Goal: Information Seeking & Learning: Find specific page/section

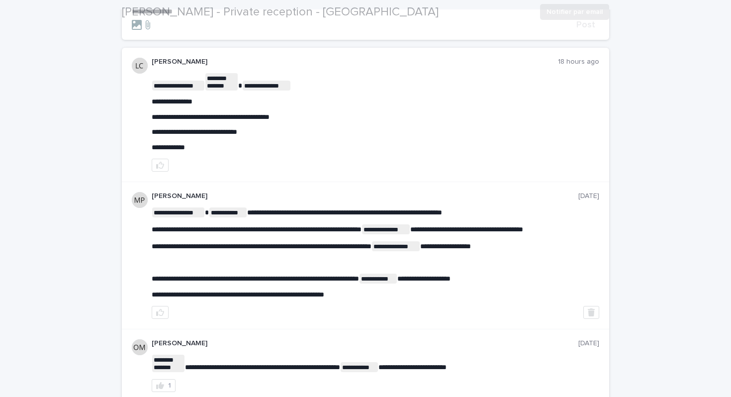
scroll to position [156, 0]
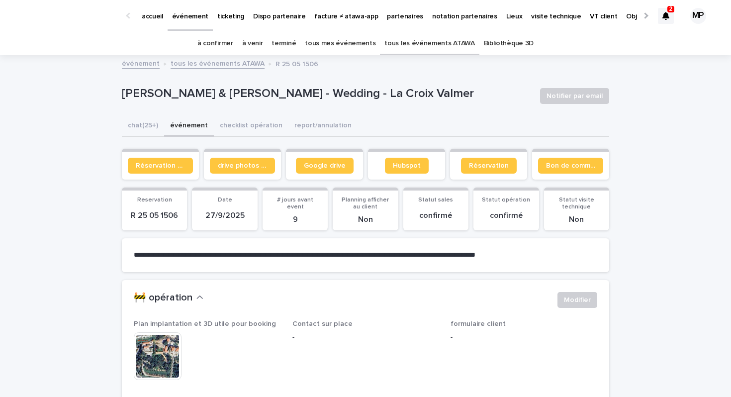
click at [401, 48] on link "tous les événements ATAWA" at bounding box center [430, 43] width 90 height 23
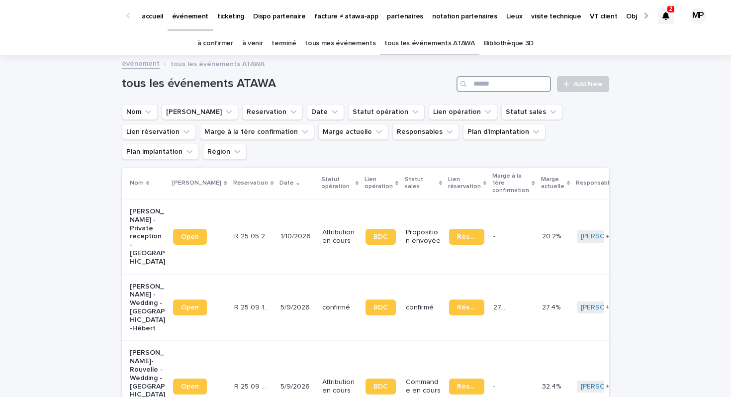
click at [482, 82] on input "Search" at bounding box center [504, 84] width 95 height 16
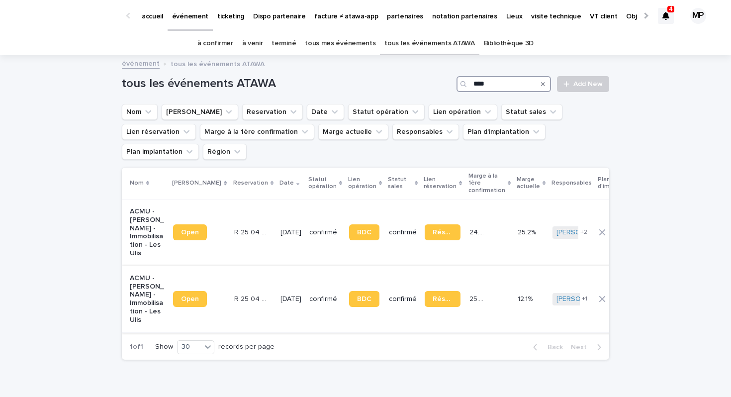
click at [481, 81] on input "****" at bounding box center [504, 84] width 95 height 16
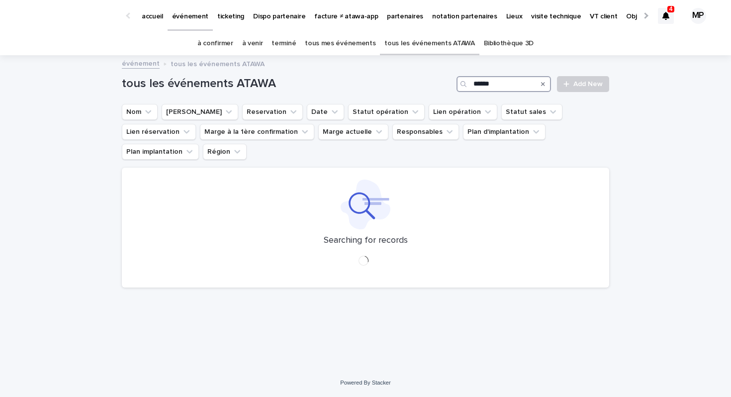
type input "******"
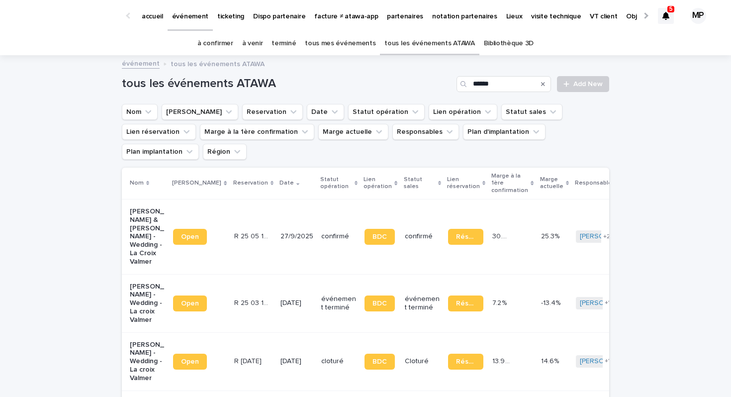
click at [544, 84] on icon "Search" at bounding box center [543, 84] width 4 height 4
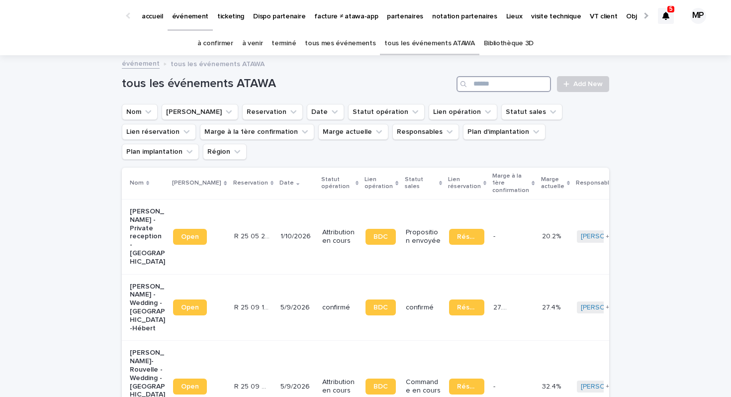
click at [502, 89] on input "Search" at bounding box center [504, 84] width 95 height 16
click at [229, 16] on p "ticketing" at bounding box center [230, 10] width 27 height 21
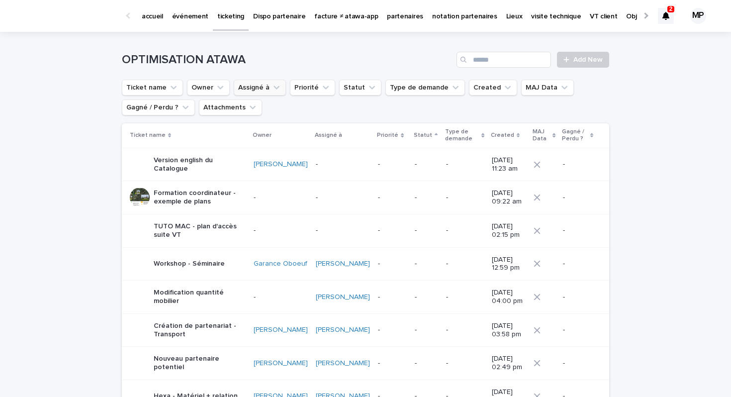
click at [272, 87] on icon "Assigné à" at bounding box center [277, 88] width 10 height 10
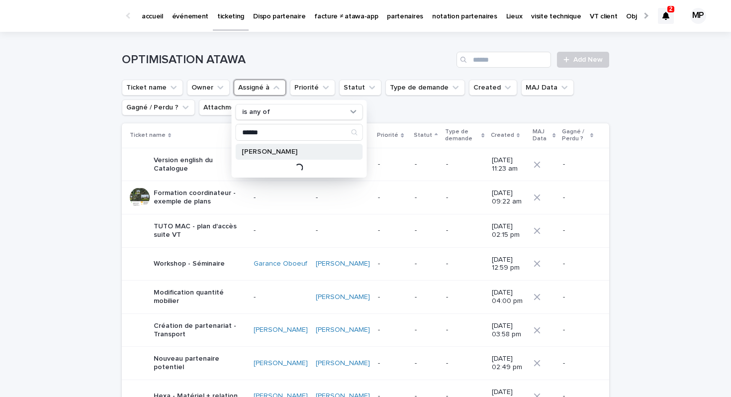
type input "******"
click at [271, 153] on p "Pierre Axel de Fournoux" at bounding box center [294, 151] width 105 height 7
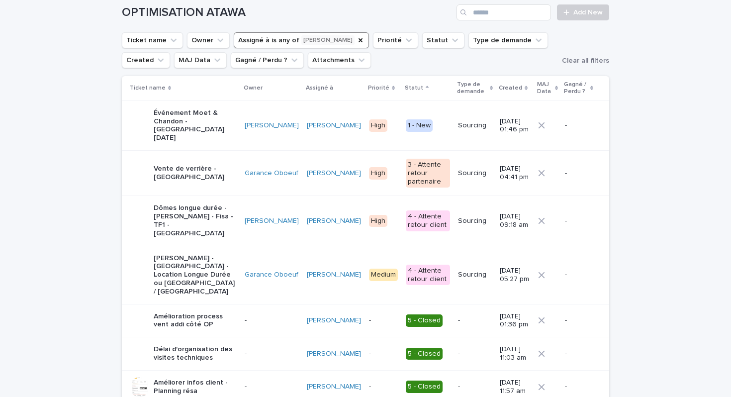
scroll to position [51, 0]
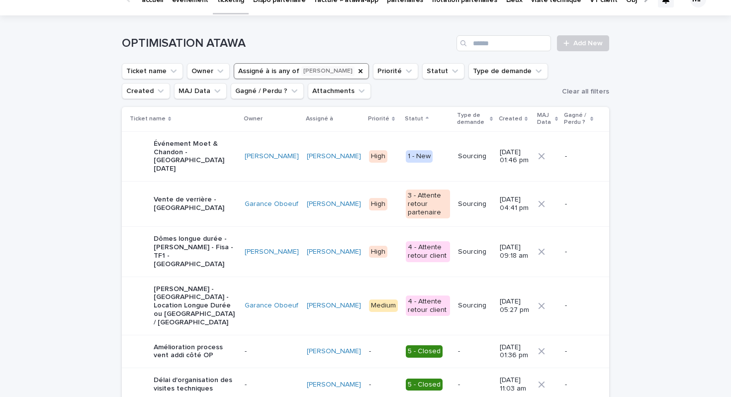
scroll to position [15, 0]
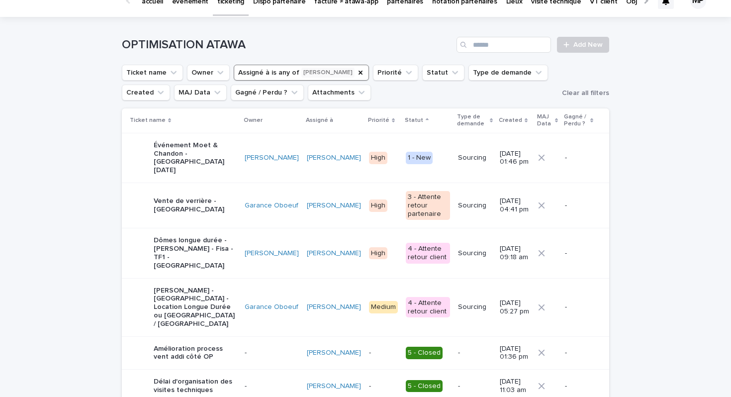
click at [221, 287] on p "Aymar Henin - Château de Maisonseule - Location Longue Durée ou Vente - Verrièr…" at bounding box center [195, 308] width 83 height 42
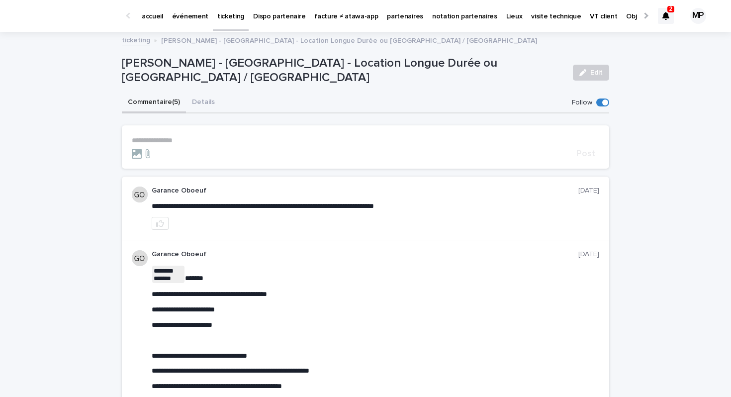
click at [269, 139] on p "**********" at bounding box center [366, 140] width 468 height 8
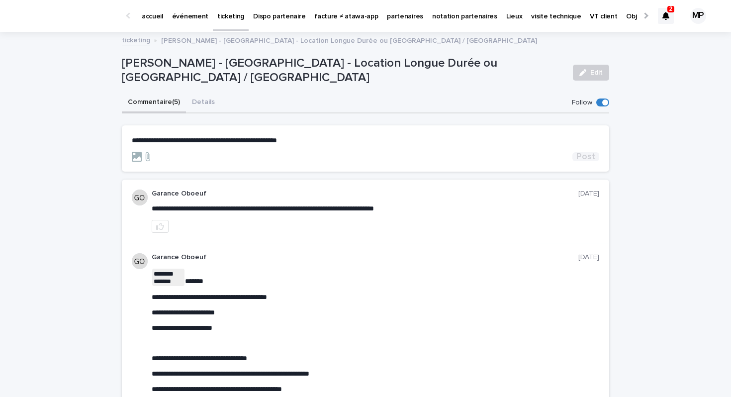
click at [591, 159] on span "Post" at bounding box center [586, 156] width 19 height 9
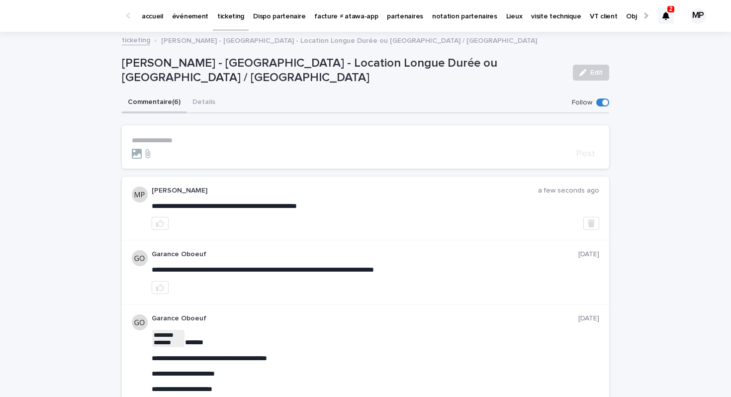
click at [140, 38] on link "ticketing" at bounding box center [136, 39] width 28 height 11
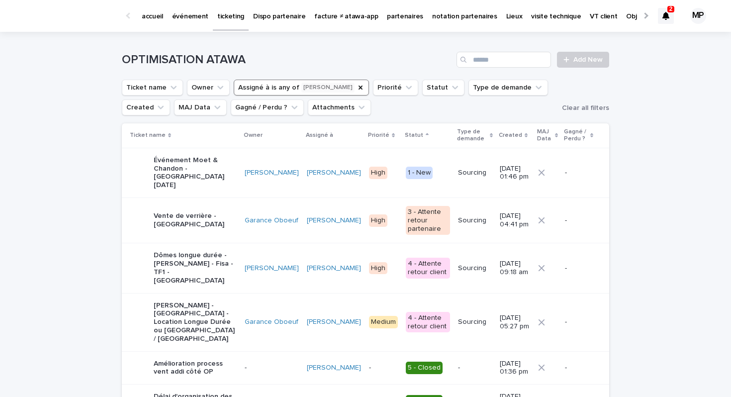
click at [191, 260] on p "Dômes longue durée - Marc Agboton - Fisa - TF1 - Parc de la Villette" at bounding box center [195, 267] width 83 height 33
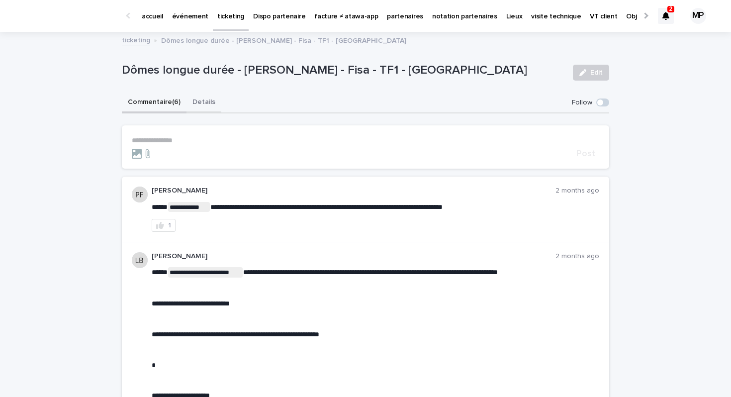
click at [202, 104] on button "Details" at bounding box center [204, 103] width 35 height 21
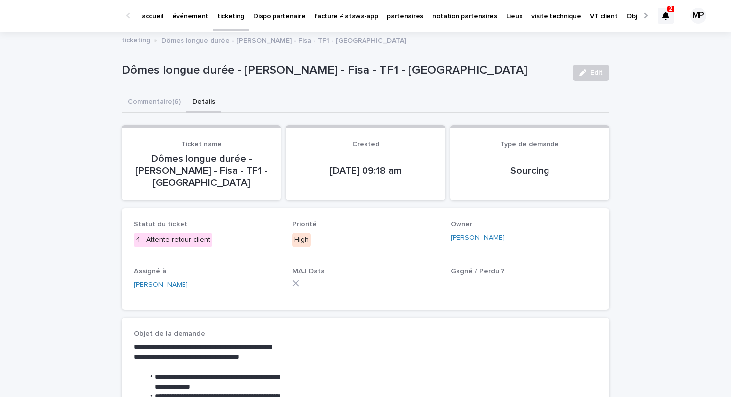
click at [137, 38] on link "ticketing" at bounding box center [136, 39] width 28 height 11
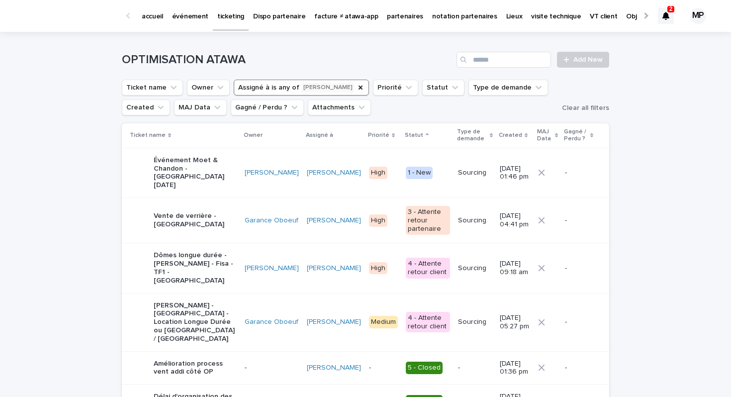
click at [184, 212] on p "Vente de verrière - Fontainebleau" at bounding box center [195, 220] width 83 height 17
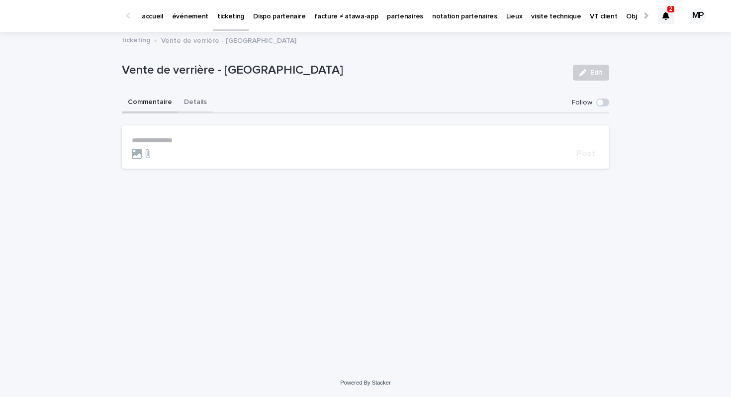
click at [200, 105] on button "Details" at bounding box center [195, 103] width 35 height 21
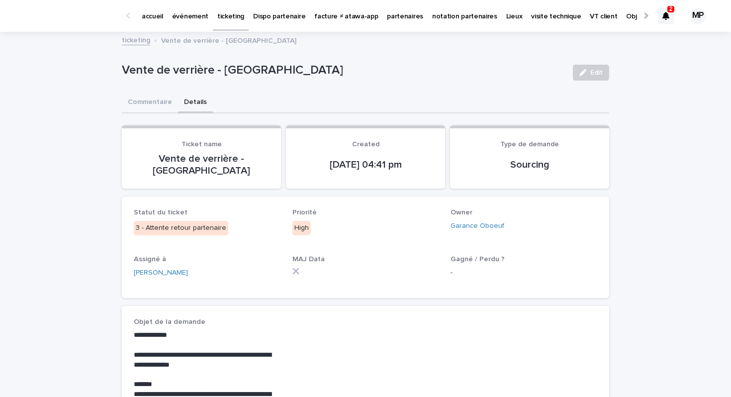
click at [138, 38] on link "ticketing" at bounding box center [136, 39] width 28 height 11
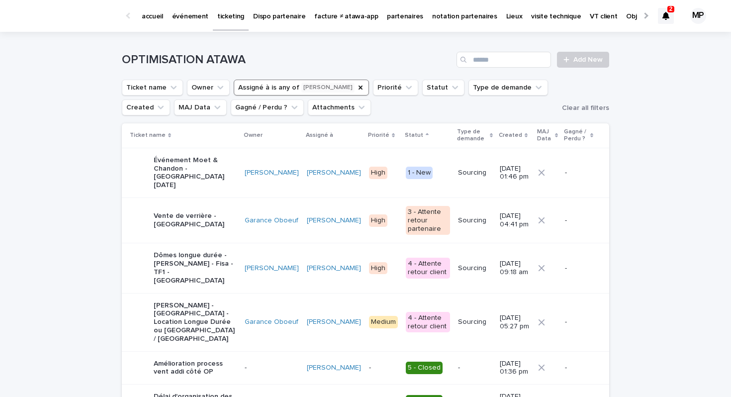
click at [175, 172] on p "Événement Moet & Chandon - Epernay 05/12/2025" at bounding box center [195, 172] width 83 height 33
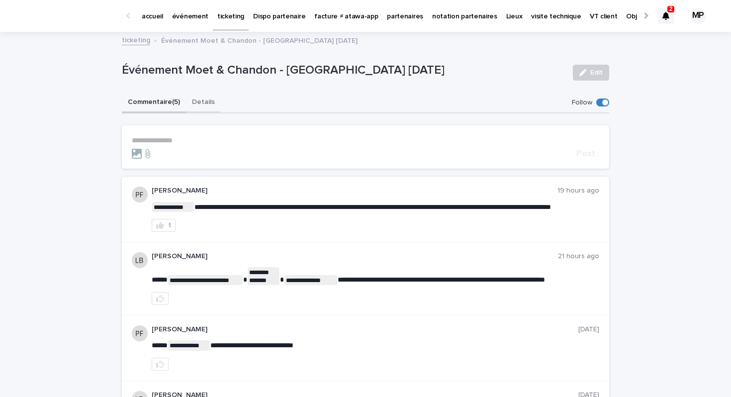
click at [202, 106] on button "Details" at bounding box center [203, 103] width 35 height 21
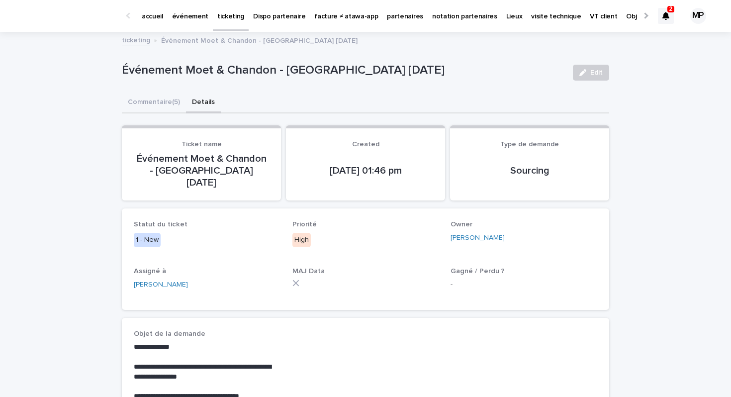
click at [264, 85] on div "Événement Moet & Chandon - Epernay 05/12/2025 Edit" at bounding box center [366, 73] width 488 height 40
click at [131, 40] on link "ticketing" at bounding box center [136, 39] width 28 height 11
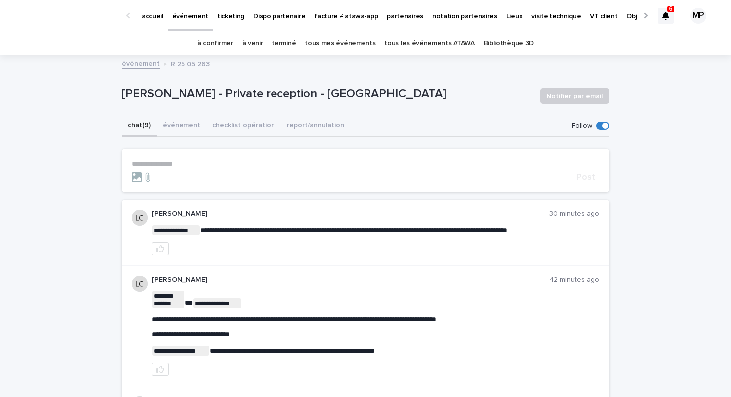
click at [424, 45] on link "tous les événements ATAWA" at bounding box center [430, 43] width 90 height 23
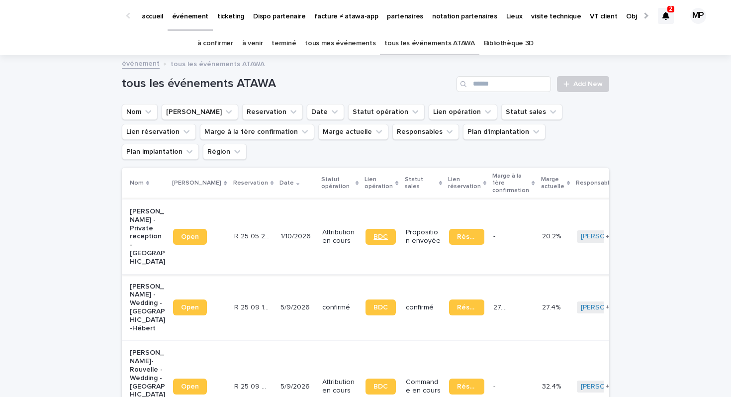
click at [366, 229] on link "BDC" at bounding box center [381, 237] width 30 height 16
click at [500, 83] on input "Search" at bounding box center [504, 84] width 95 height 16
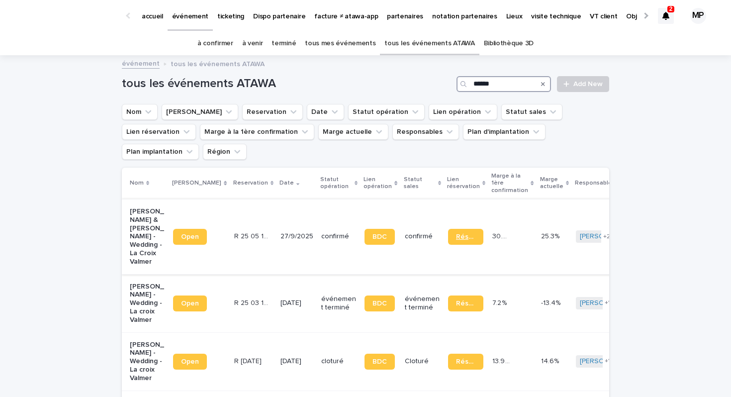
type input "******"
click at [456, 233] on span "Réservation" at bounding box center [465, 236] width 19 height 7
click at [496, 80] on input "******" at bounding box center [504, 84] width 95 height 16
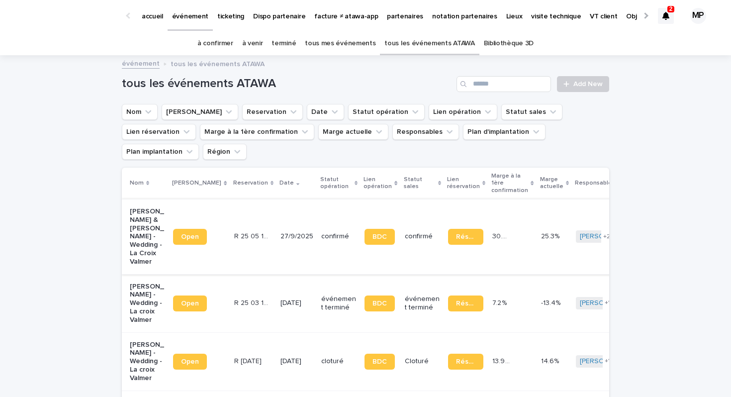
click at [675, 167] on div "Loading... Saving… Loading... Saving… tous les événements ATAWA Add New Nom Lie…" at bounding box center [365, 299] width 731 height 486
